Goal: Information Seeking & Learning: Learn about a topic

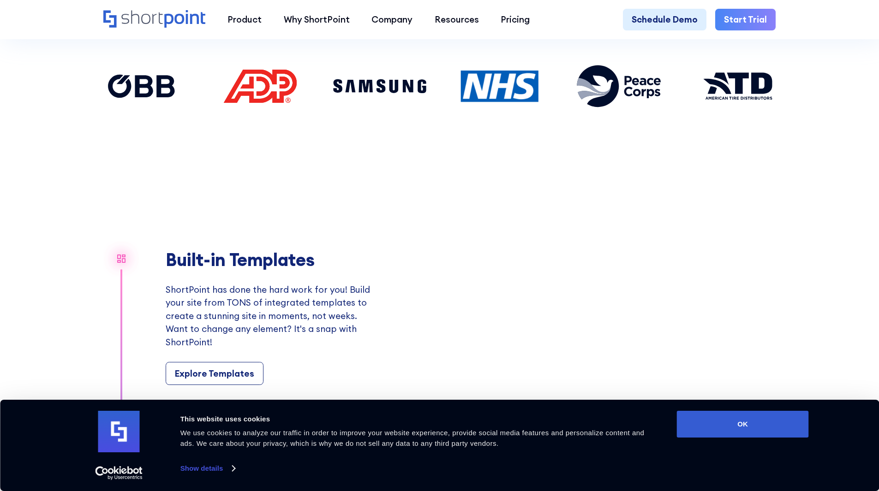
scroll to position [738, 0]
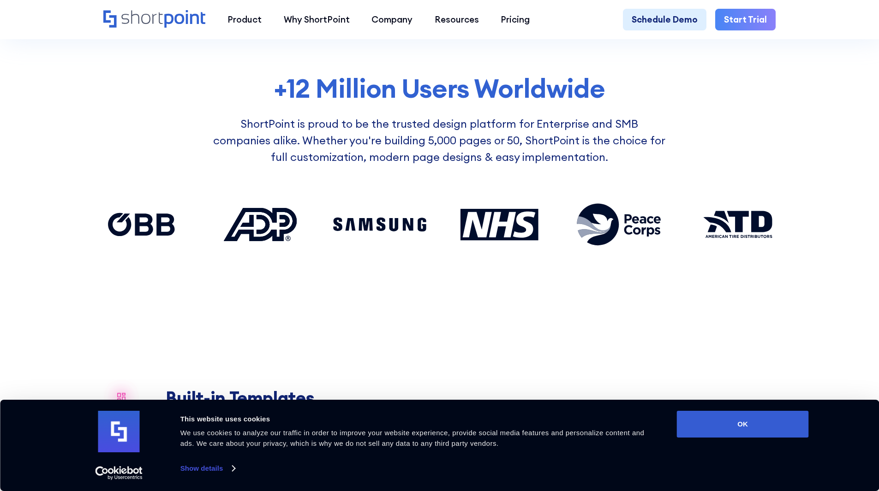
drag, startPoint x: 284, startPoint y: 235, endPoint x: 445, endPoint y: 253, distance: 162.5
click at [445, 253] on div at bounding box center [439, 224] width 703 height 66
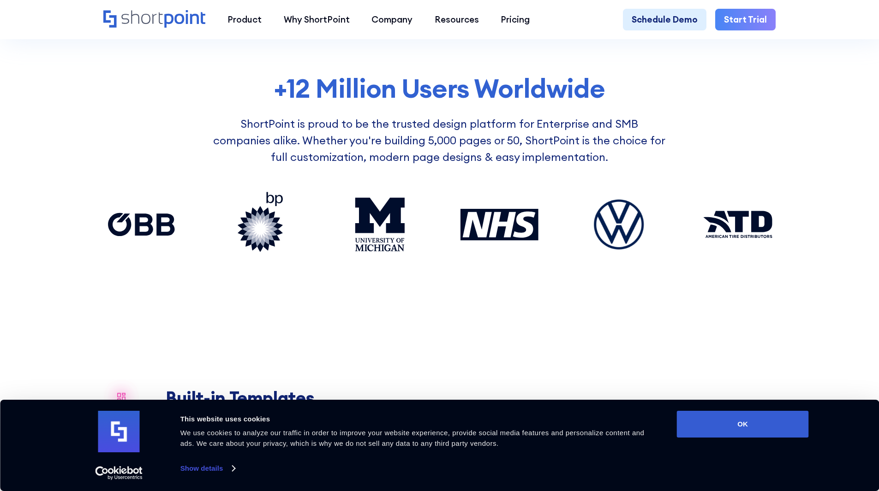
click at [400, 302] on div "+12 Million Users Worldwide ShortPoint is proud to be the trusted design platfo…" at bounding box center [439, 188] width 703 height 228
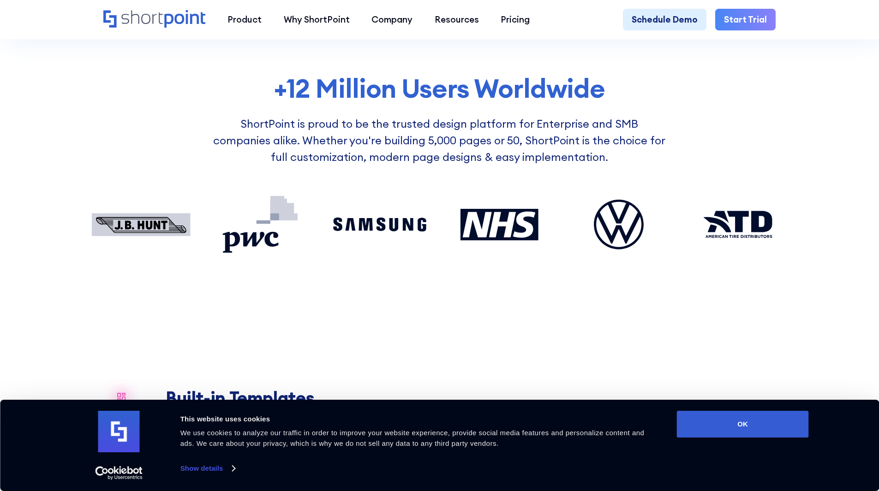
drag, startPoint x: 383, startPoint y: 241, endPoint x: 275, endPoint y: 221, distance: 109.4
click at [275, 221] on div at bounding box center [439, 224] width 703 height 66
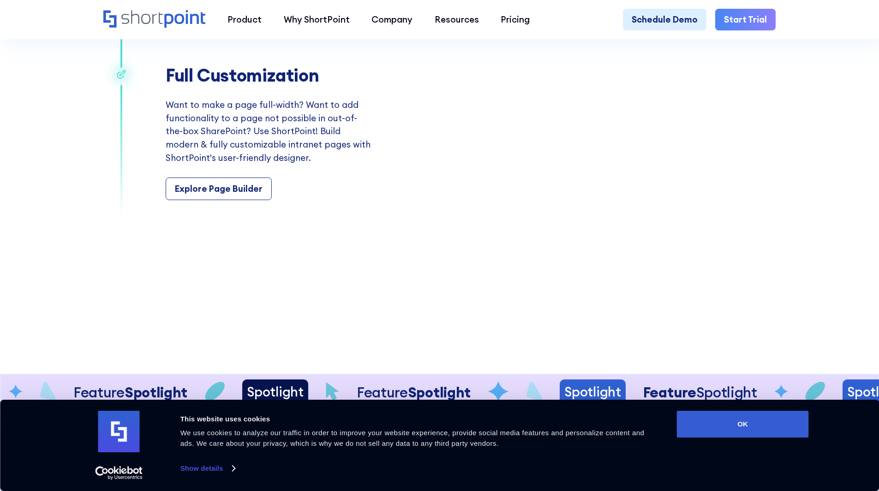
scroll to position [1892, 0]
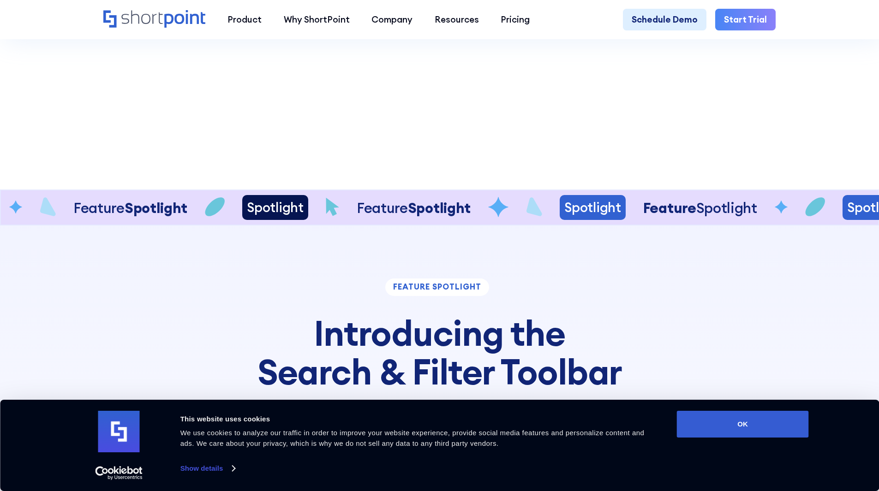
scroll to position [2076, 0]
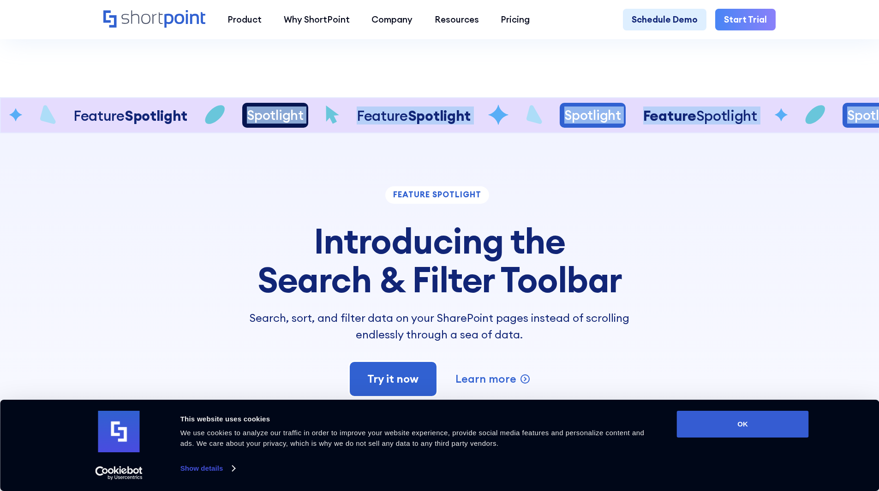
drag, startPoint x: 284, startPoint y: 142, endPoint x: 433, endPoint y: 203, distance: 161.6
click at [433, 203] on div "Feature Spotlight Spotlight Feature Spotlight Spotlight Feature Spotlight Featu…" at bounding box center [439, 439] width 879 height 684
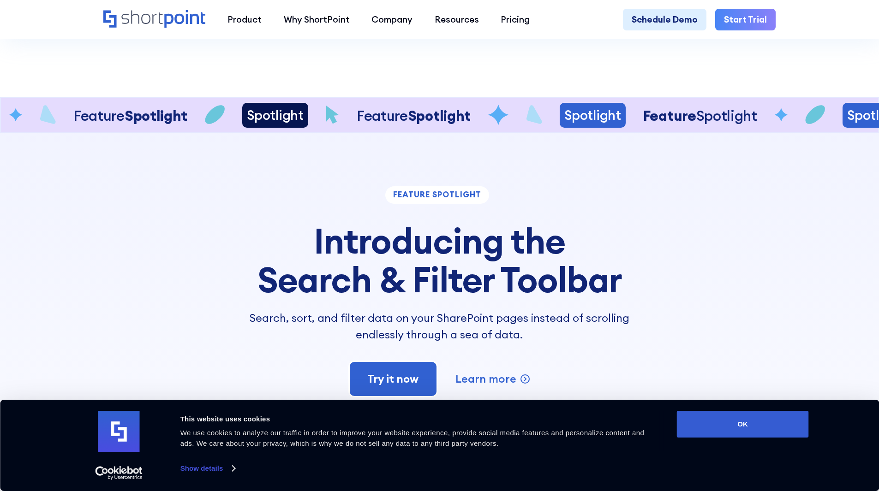
click at [425, 204] on div "feature spotlight" at bounding box center [437, 195] width 104 height 18
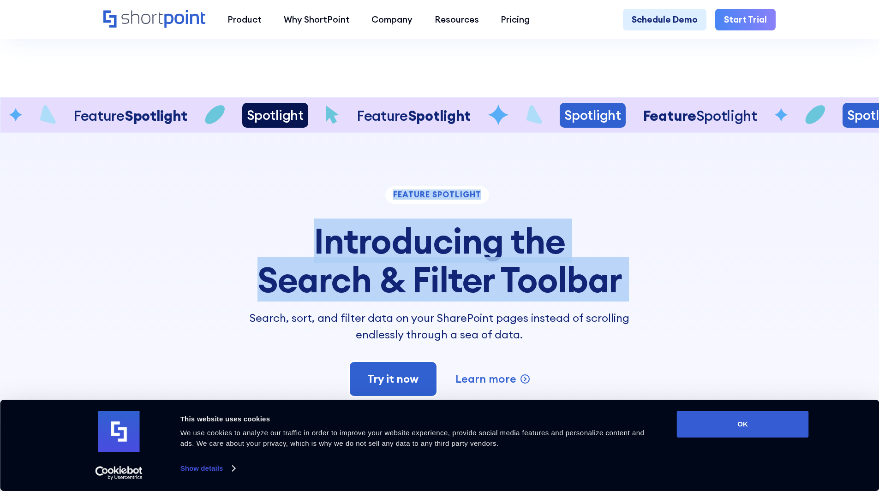
drag, startPoint x: 425, startPoint y: 216, endPoint x: 440, endPoint y: 292, distance: 77.2
click at [440, 292] on div "feature spotlight Introducing the Search & Filter Toolbar Search, sort, and fil…" at bounding box center [439, 264] width 412 height 157
click at [440, 292] on h3 "Introducing the Search & Filter Toolbar" at bounding box center [439, 261] width 412 height 78
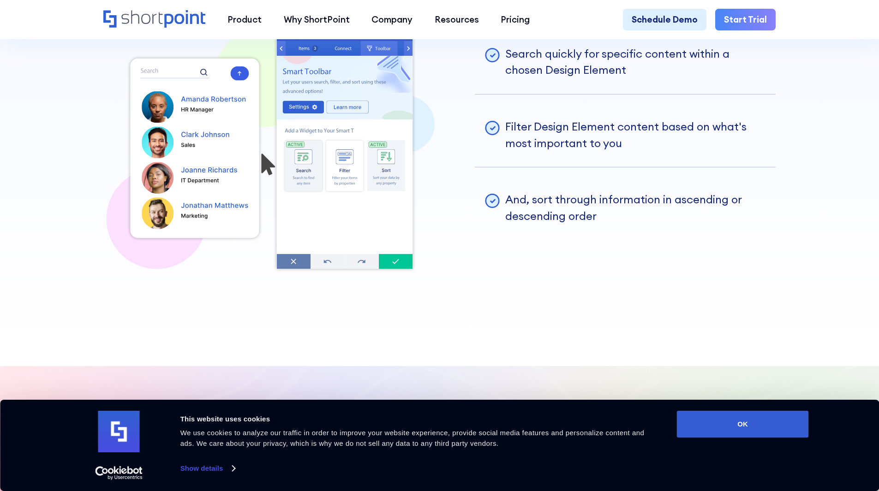
scroll to position [2399, 0]
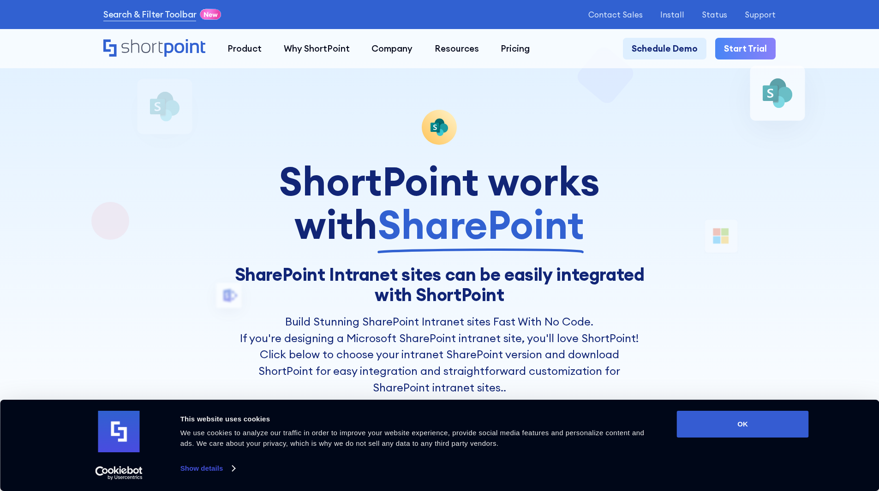
scroll to position [92, 0]
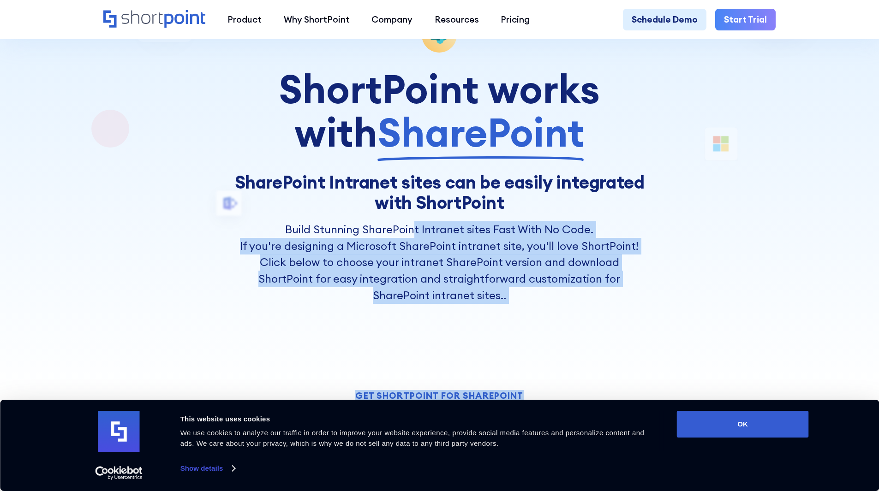
drag, startPoint x: 414, startPoint y: 227, endPoint x: 622, endPoint y: 314, distance: 225.9
click at [622, 314] on div "ShortPoint works with SharePoint SharePoint Intranet sites can be easily integr…" at bounding box center [439, 417] width 672 height 799
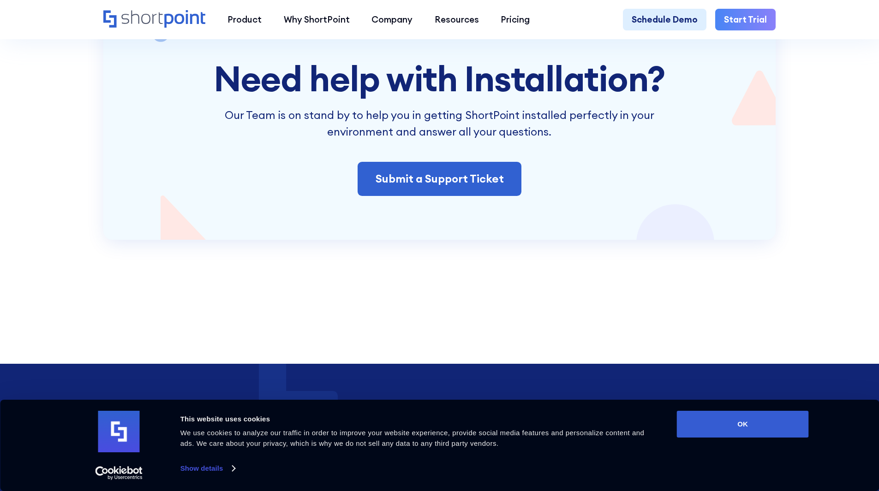
scroll to position [1938, 0]
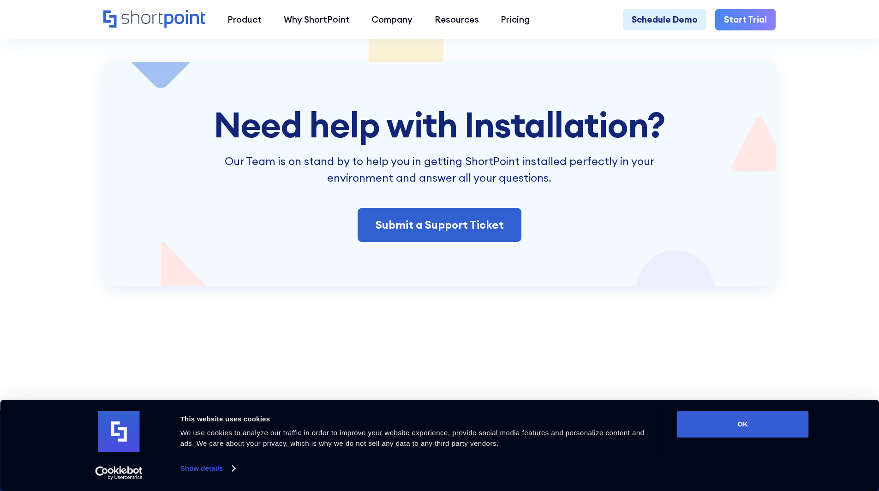
click at [550, 179] on p "Our Team is on stand by to help you in getting ShortPoint installed perfectly i…" at bounding box center [439, 169] width 461 height 33
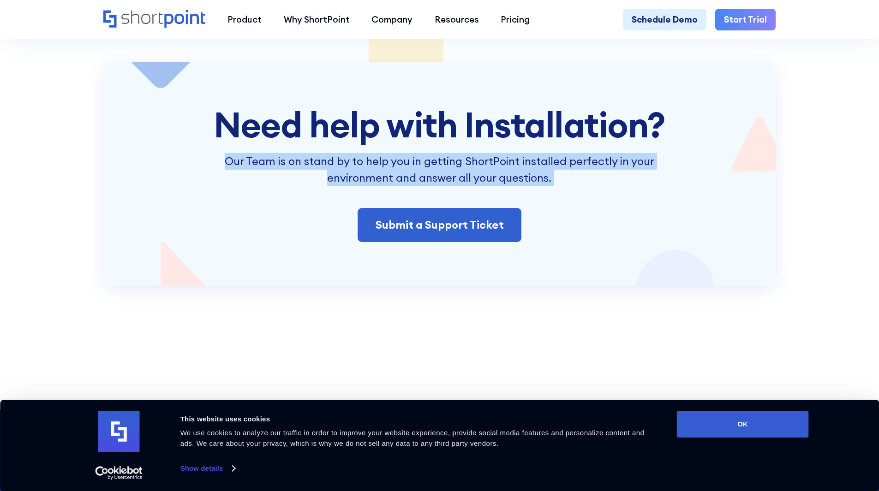
click at [550, 179] on p "Our Team is on stand by to help you in getting ShortPoint installed perfectly i…" at bounding box center [439, 169] width 461 height 33
click at [678, 201] on div "Need help with Installation? Our Team is on stand by to help you in getting Sho…" at bounding box center [440, 174] width 558 height 137
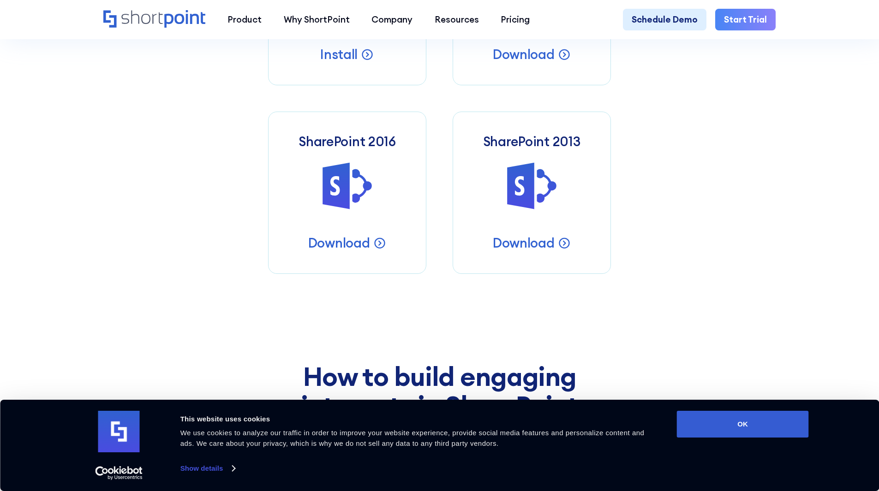
scroll to position [0, 0]
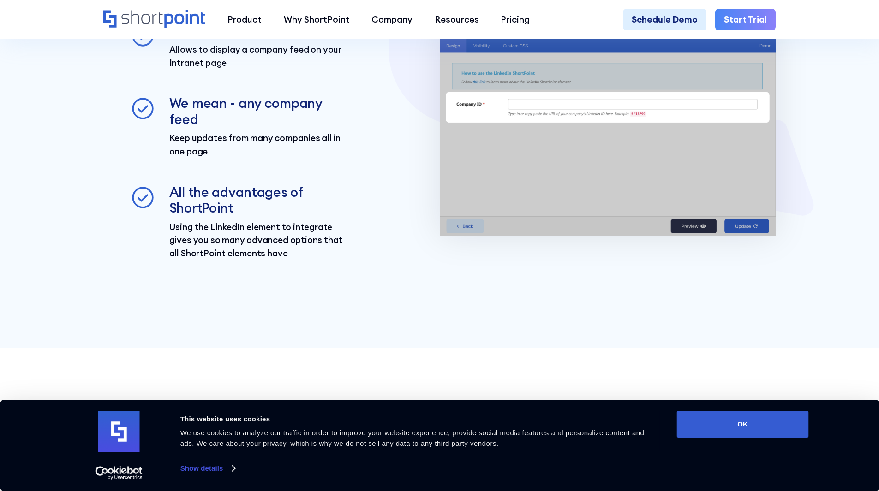
scroll to position [1154, 0]
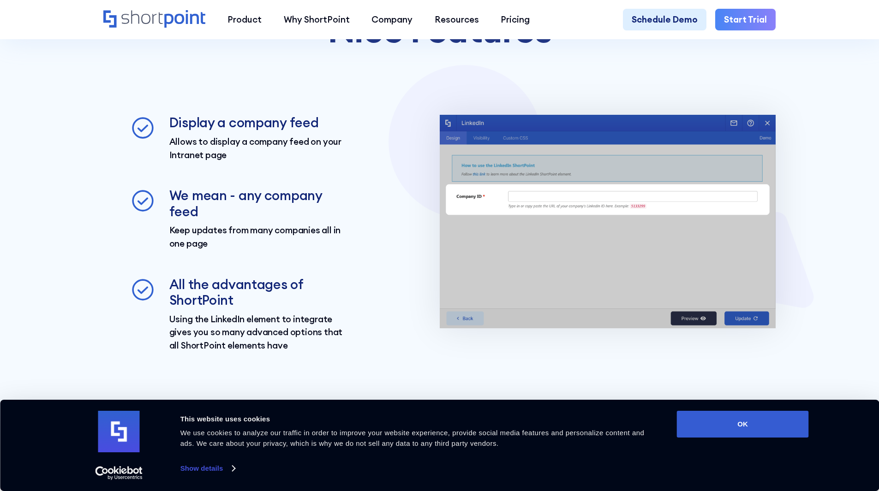
click at [275, 175] on div "Display a company feed Allows to display a company feed on your Intranet page W…" at bounding box center [237, 233] width 214 height 237
click at [219, 129] on h3 "Display a company feed" at bounding box center [256, 123] width 175 height 16
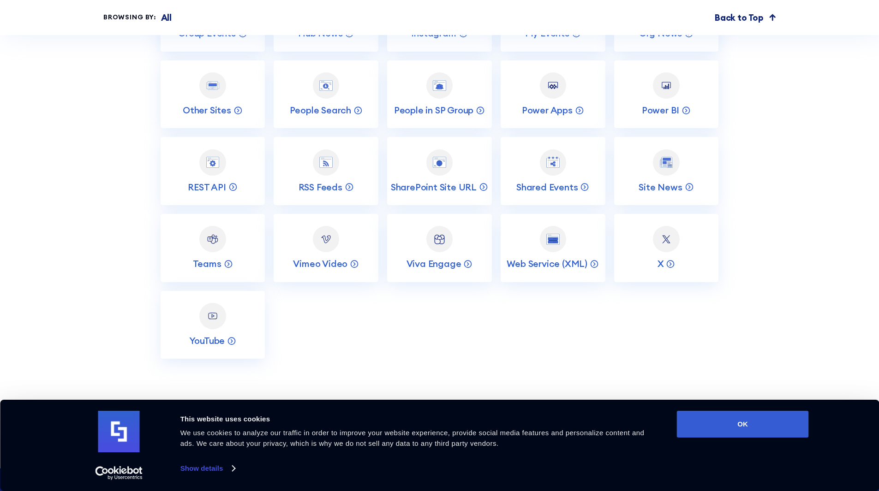
scroll to position [2538, 0]
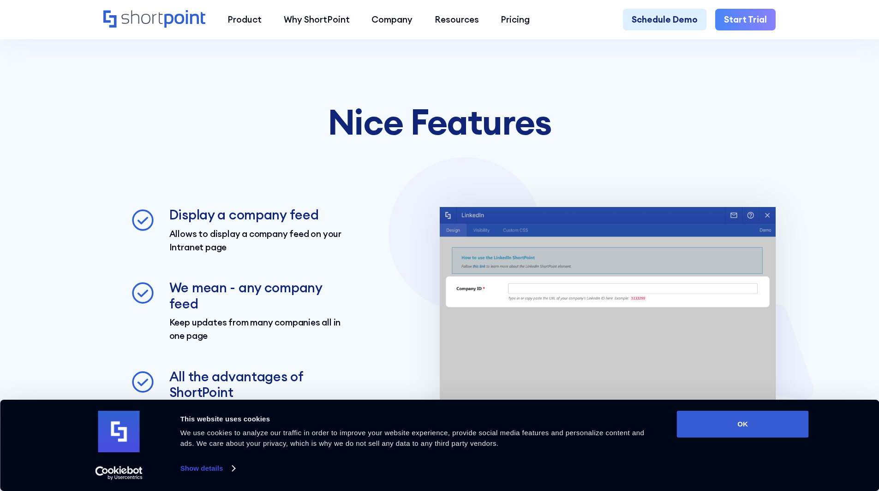
scroll to position [1154, 0]
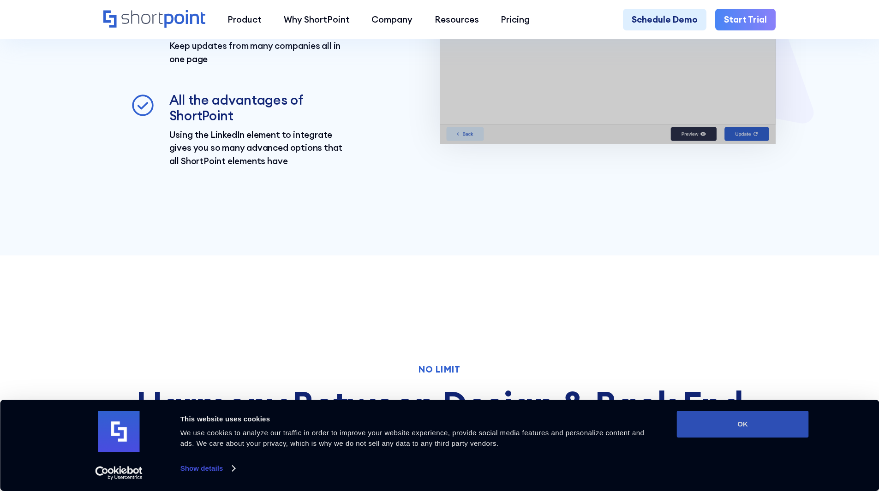
click at [769, 427] on button "OK" at bounding box center [743, 424] width 132 height 27
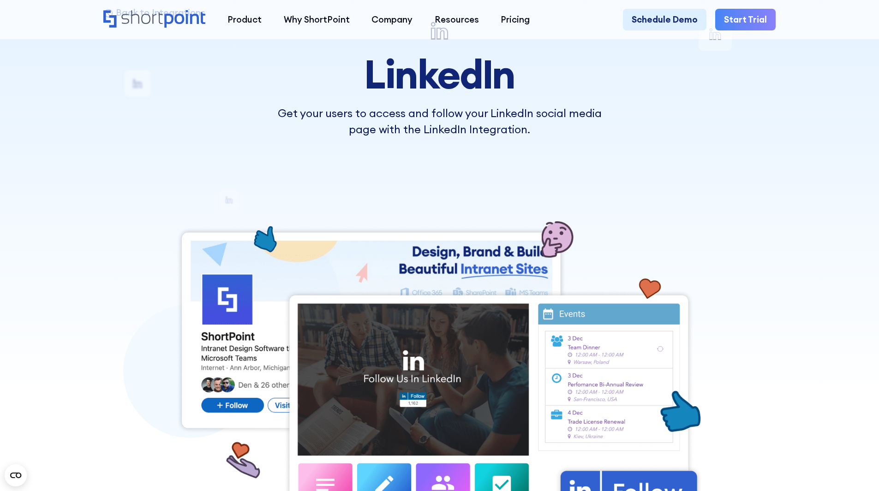
scroll to position [0, 0]
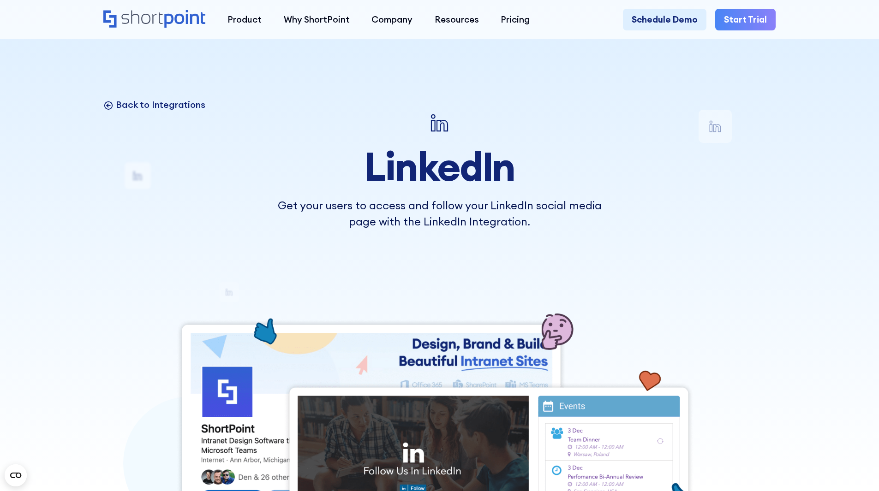
click at [173, 105] on p "Back to Integrations" at bounding box center [160, 105] width 89 height 12
